Goal: Find specific page/section: Find specific page/section

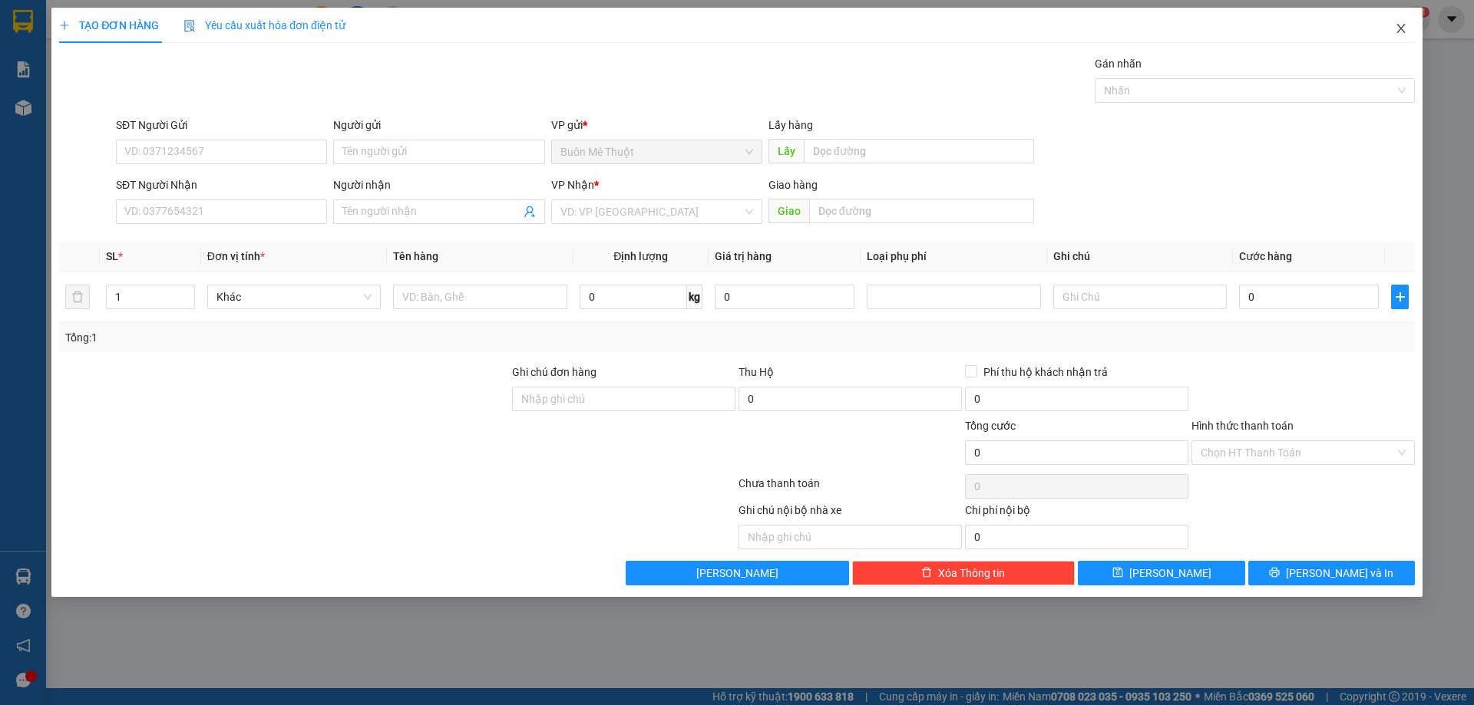
click at [1399, 27] on icon "close" at bounding box center [1400, 28] width 8 height 9
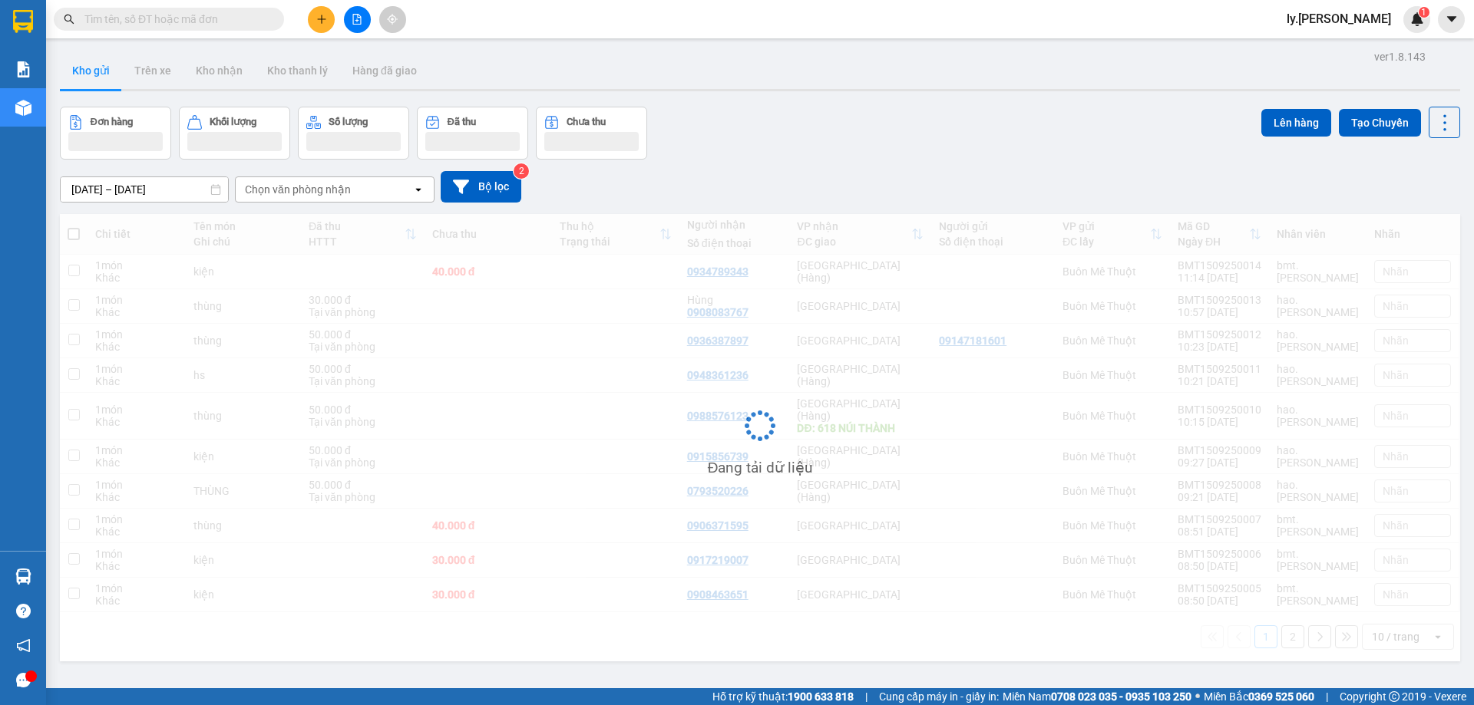
click at [187, 8] on span at bounding box center [169, 19] width 230 height 23
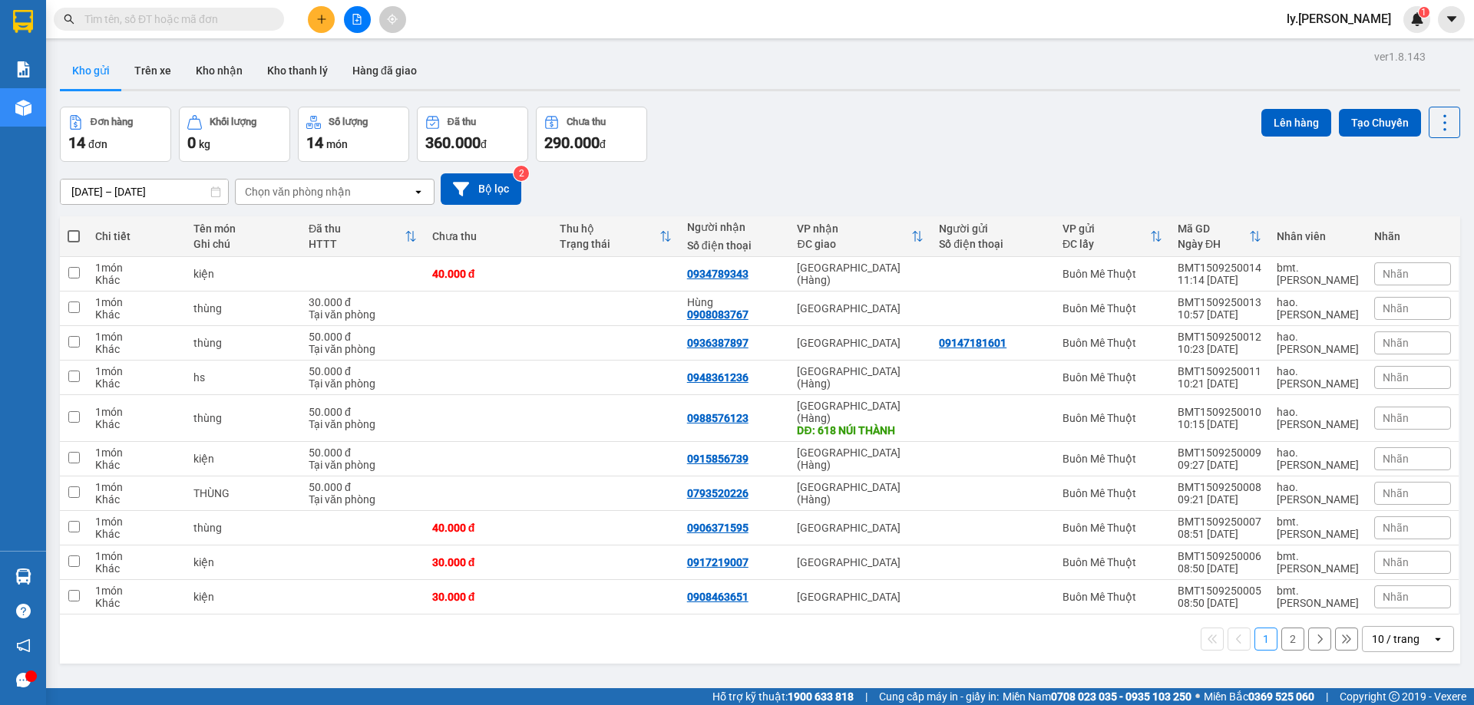
click at [195, 22] on input "text" at bounding box center [174, 19] width 181 height 17
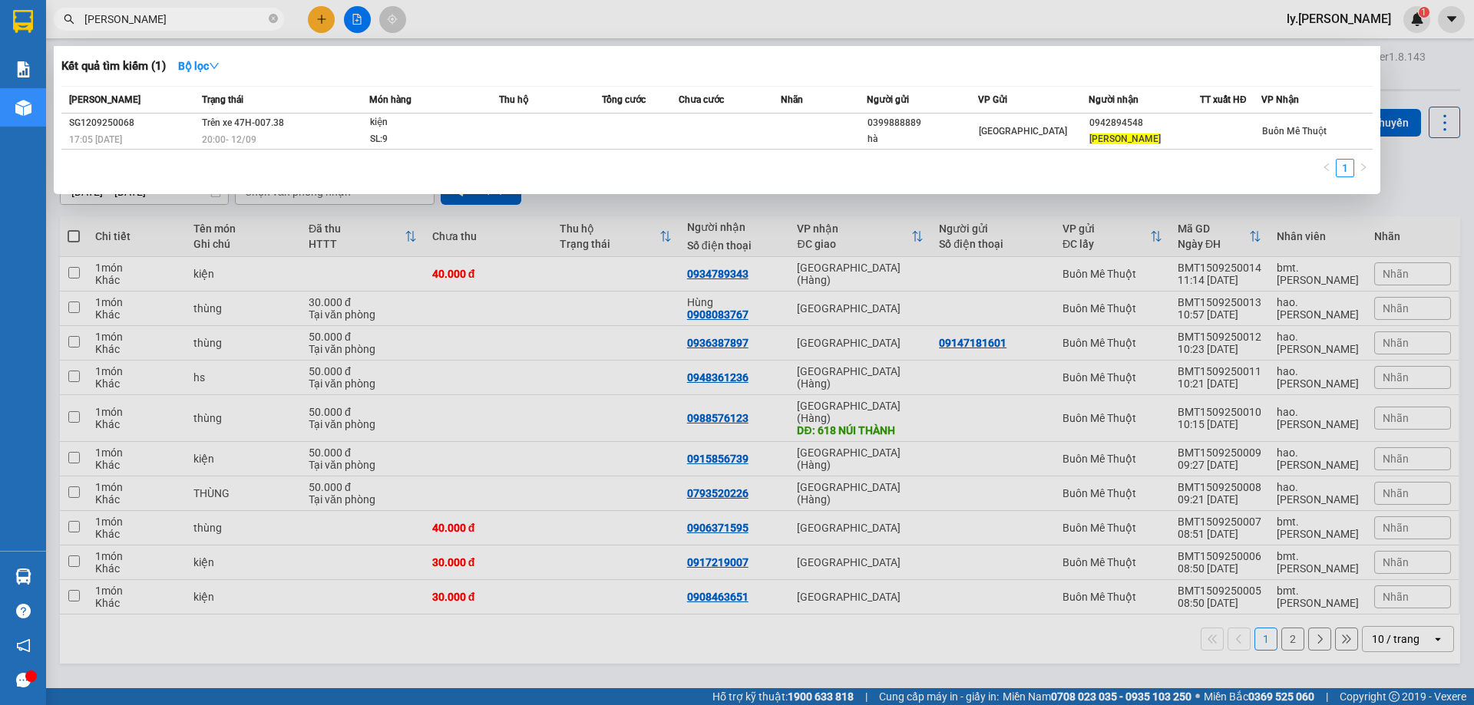
type input "[PERSON_NAME]"
